Goal: Communication & Community: Answer question/provide support

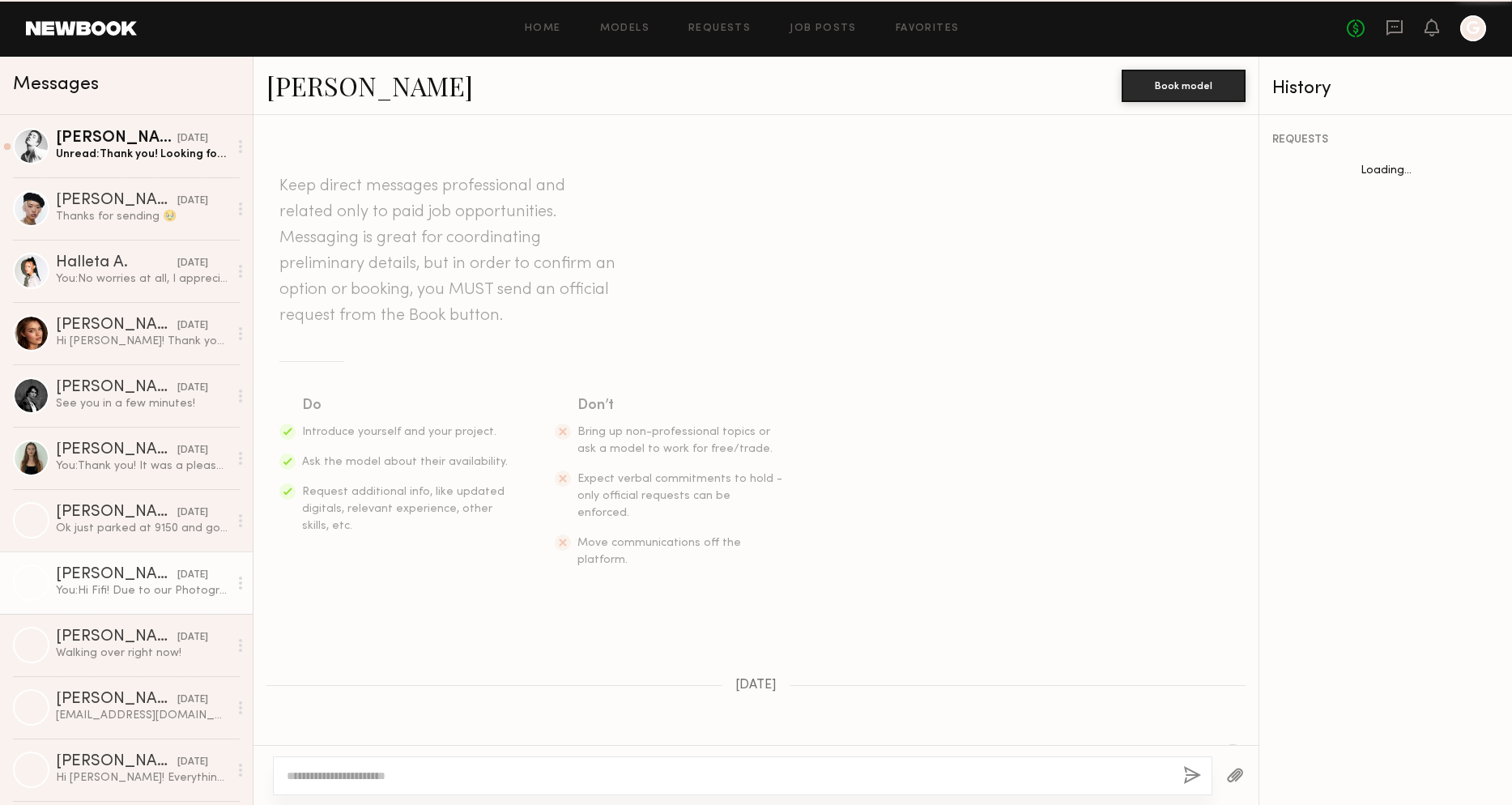
scroll to position [954, 0]
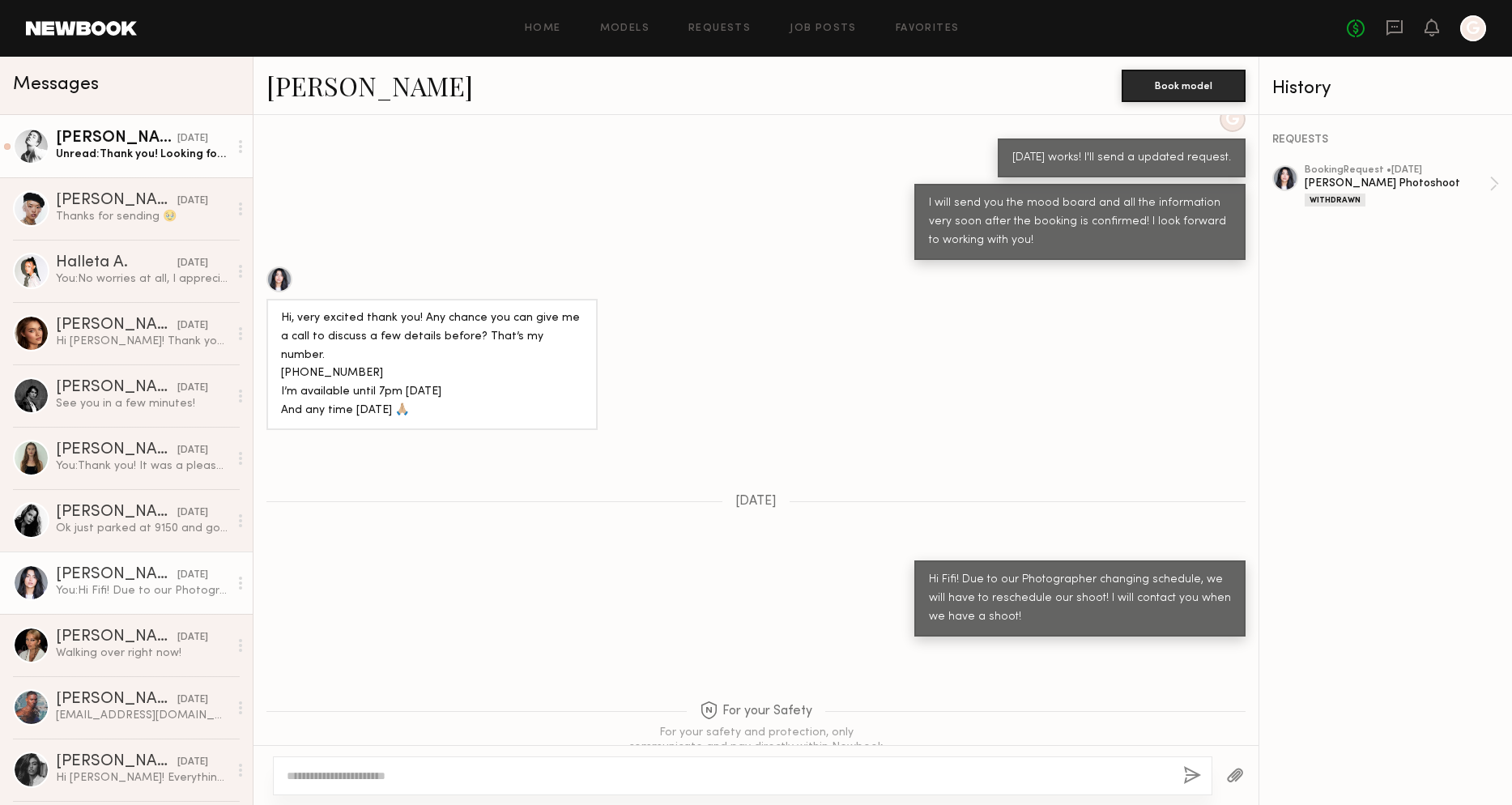
click at [199, 165] on link "[PERSON_NAME] [DATE] Unread: Thank you! Looking forward to working with you too!" at bounding box center [126, 146] width 253 height 63
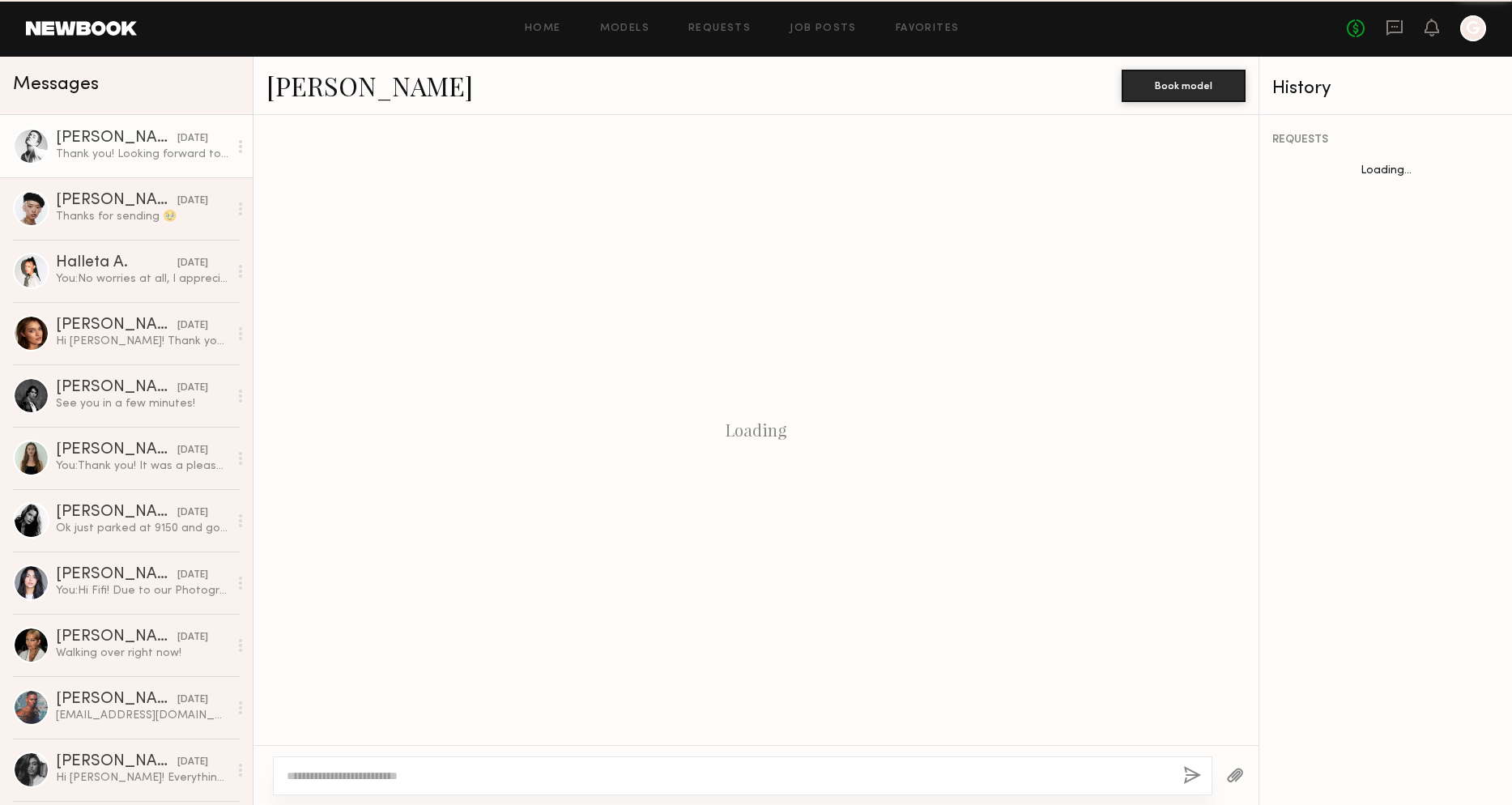
scroll to position [170, 0]
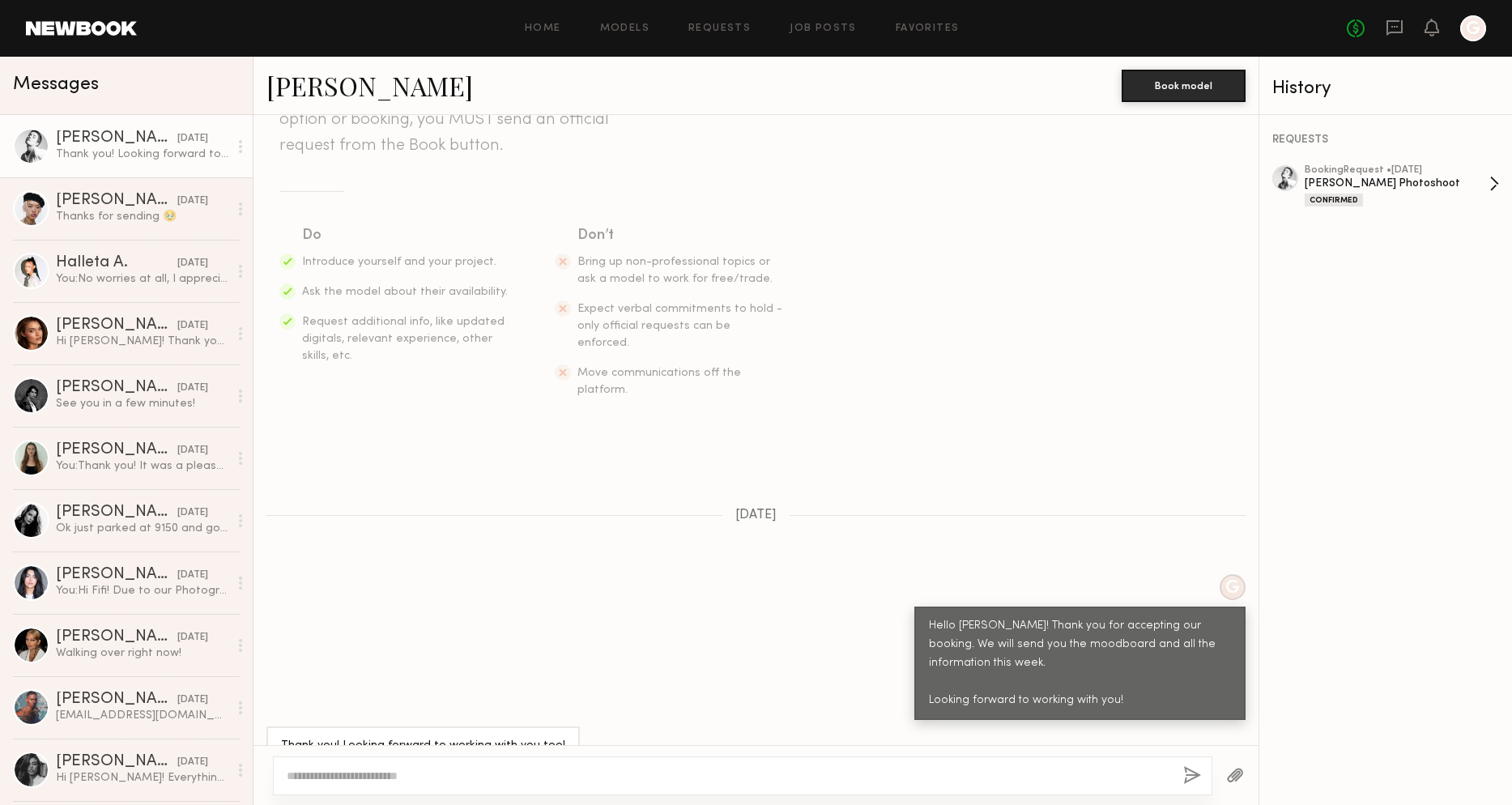
click at [1406, 193] on div "Confirmed" at bounding box center [1396, 200] width 185 height 14
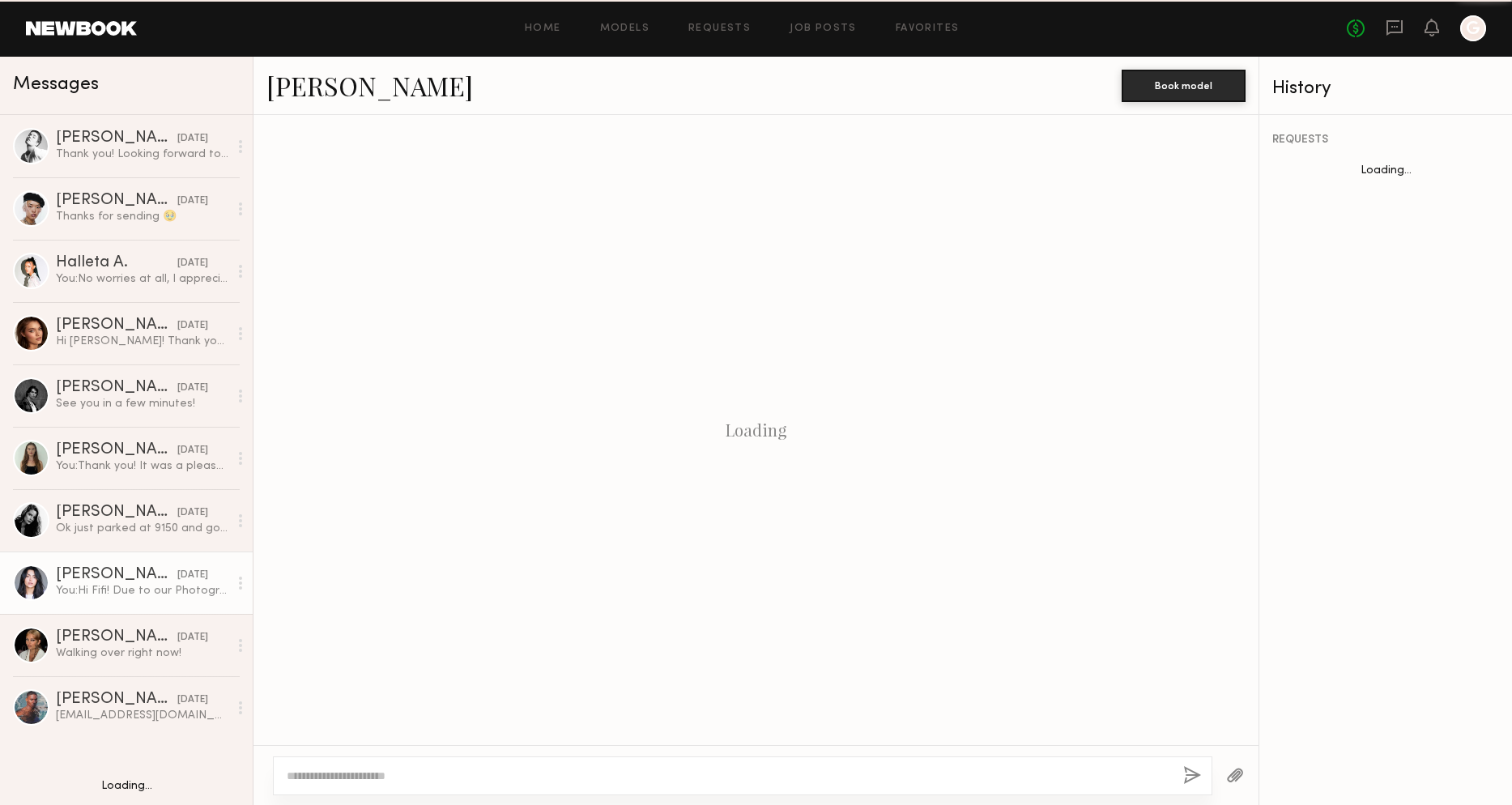
scroll to position [954, 0]
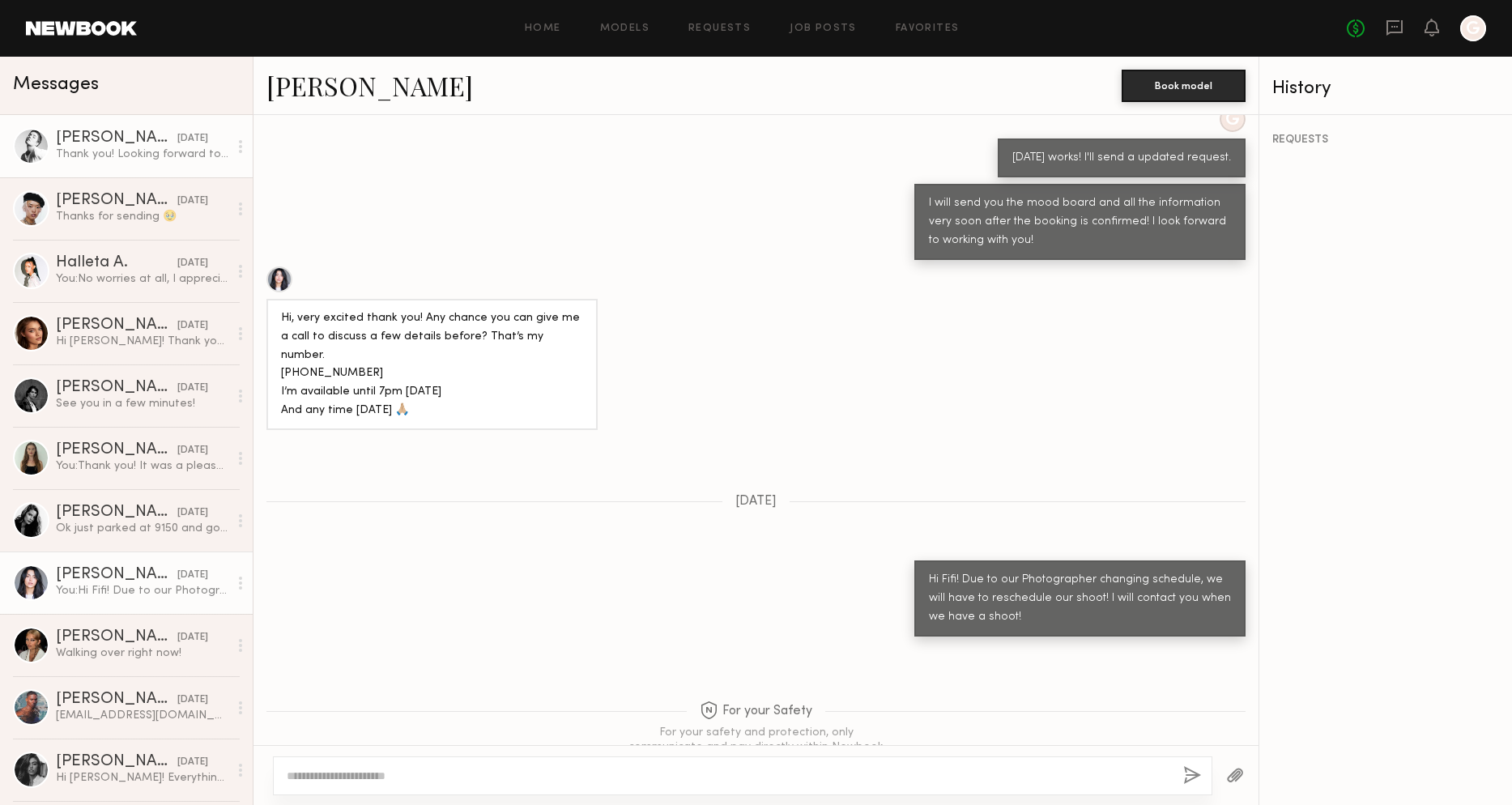
click at [125, 151] on div "Thank you! Looking forward to working with you too!" at bounding box center [141, 154] width 172 height 15
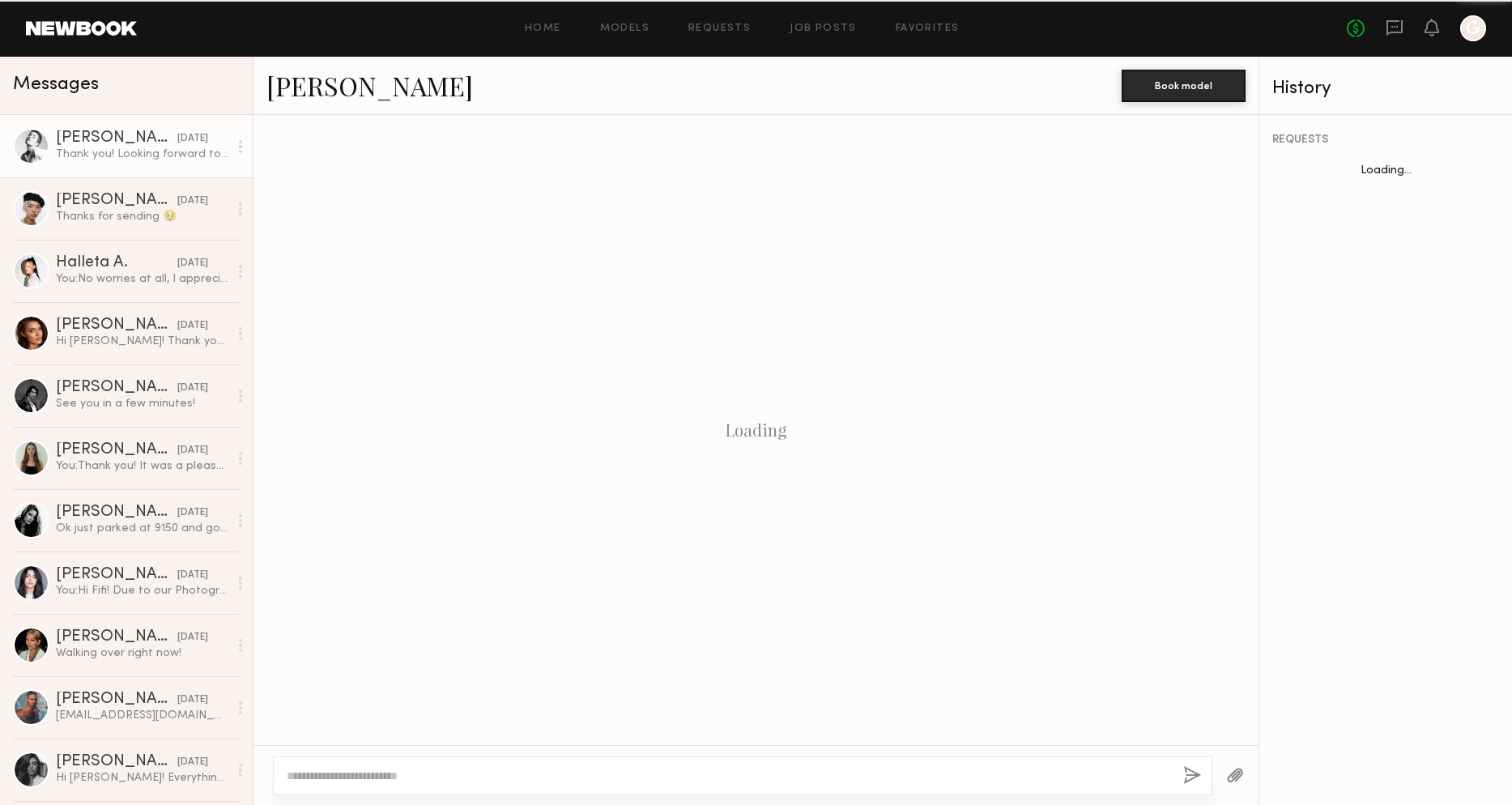
scroll to position [170, 0]
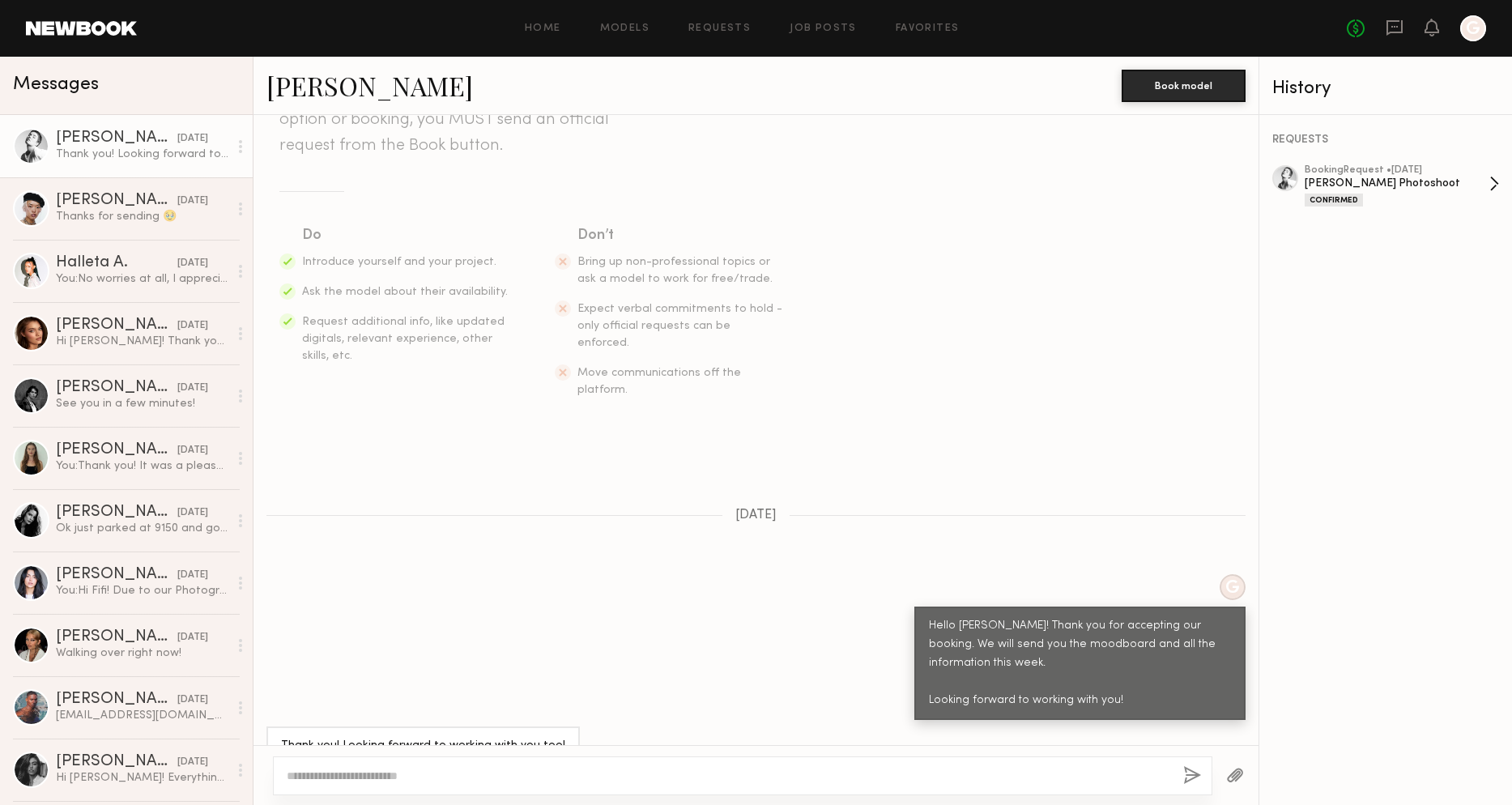
click at [1396, 177] on div "[PERSON_NAME] Photoshoot" at bounding box center [1396, 183] width 185 height 15
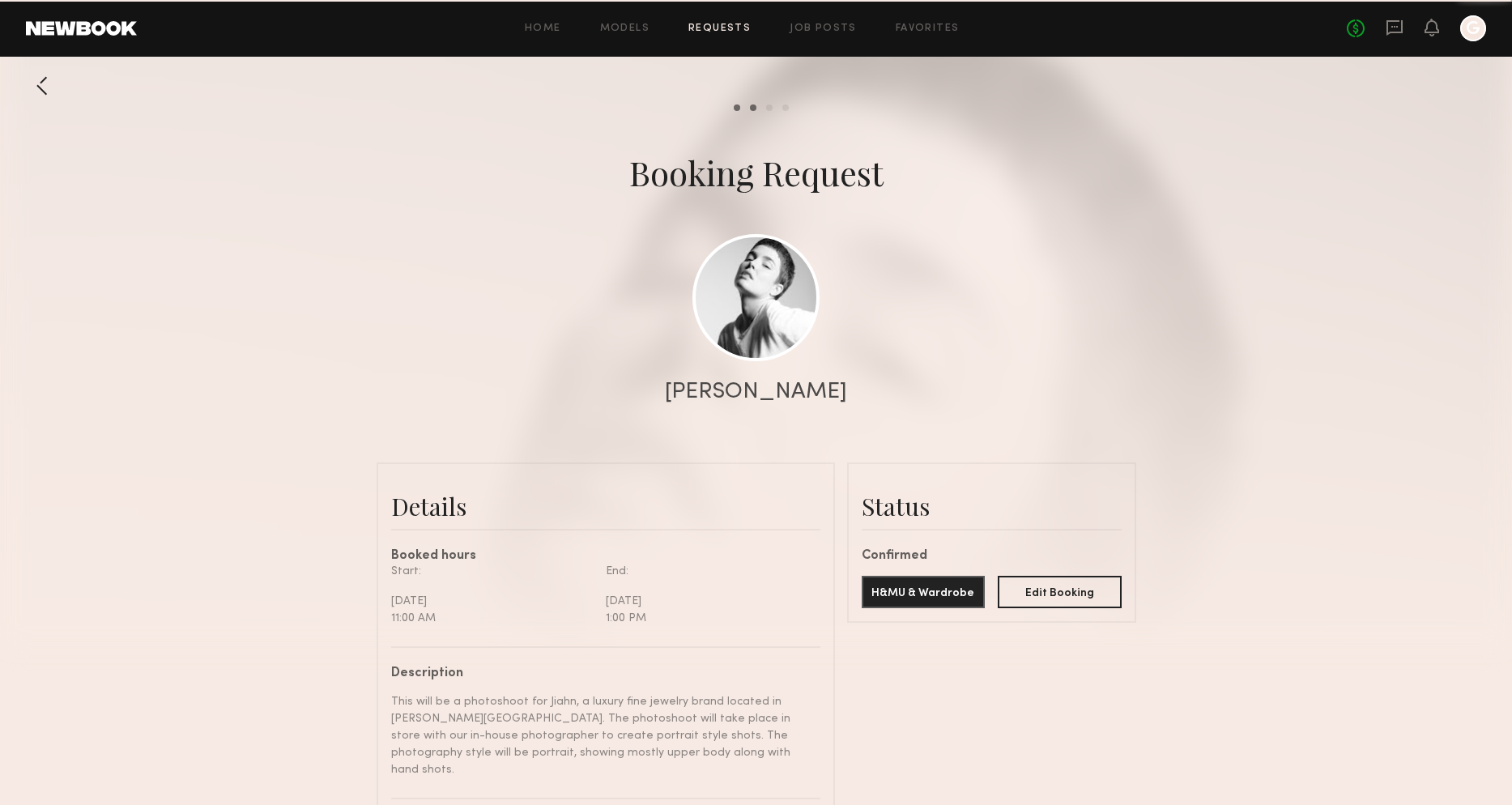
scroll to position [674, 0]
